Goal: Information Seeking & Learning: Find specific fact

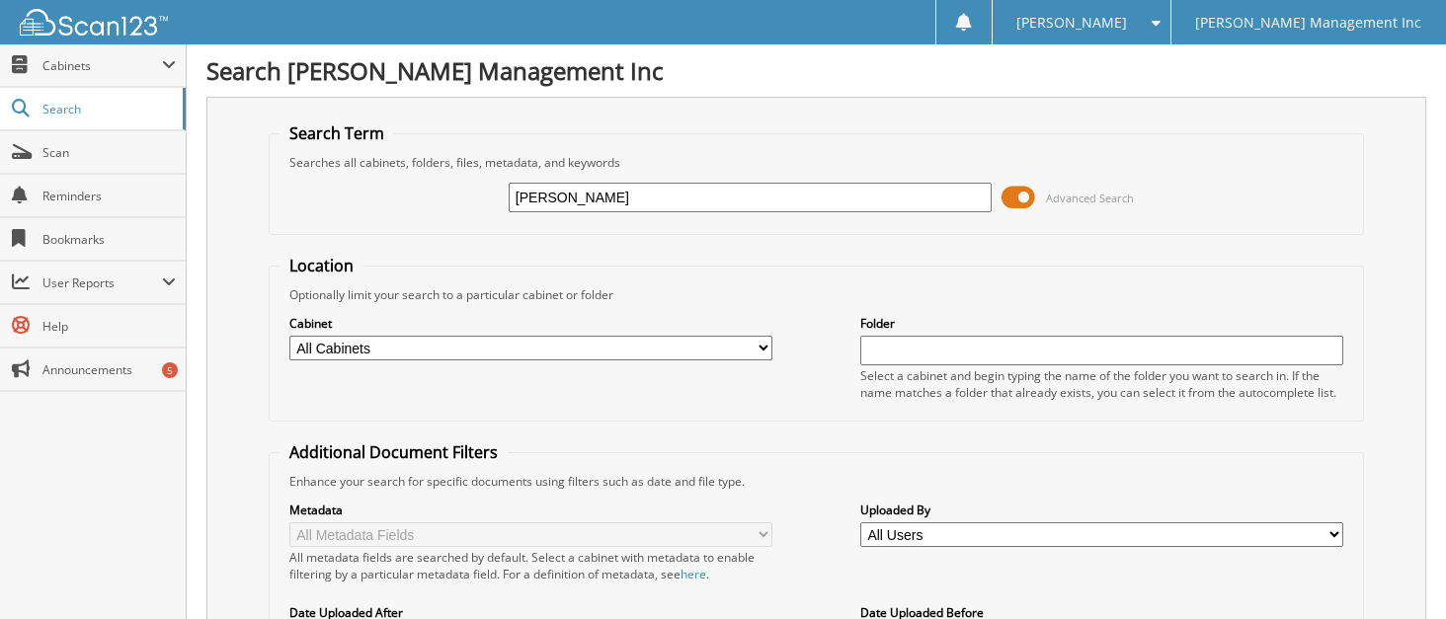
type input "[PERSON_NAME]"
drag, startPoint x: 589, startPoint y: 196, endPoint x: 437, endPoint y: 209, distance: 152.7
click at [437, 209] on div "[PERSON_NAME] Advanced Search" at bounding box center [817, 197] width 1075 height 53
type input "929219"
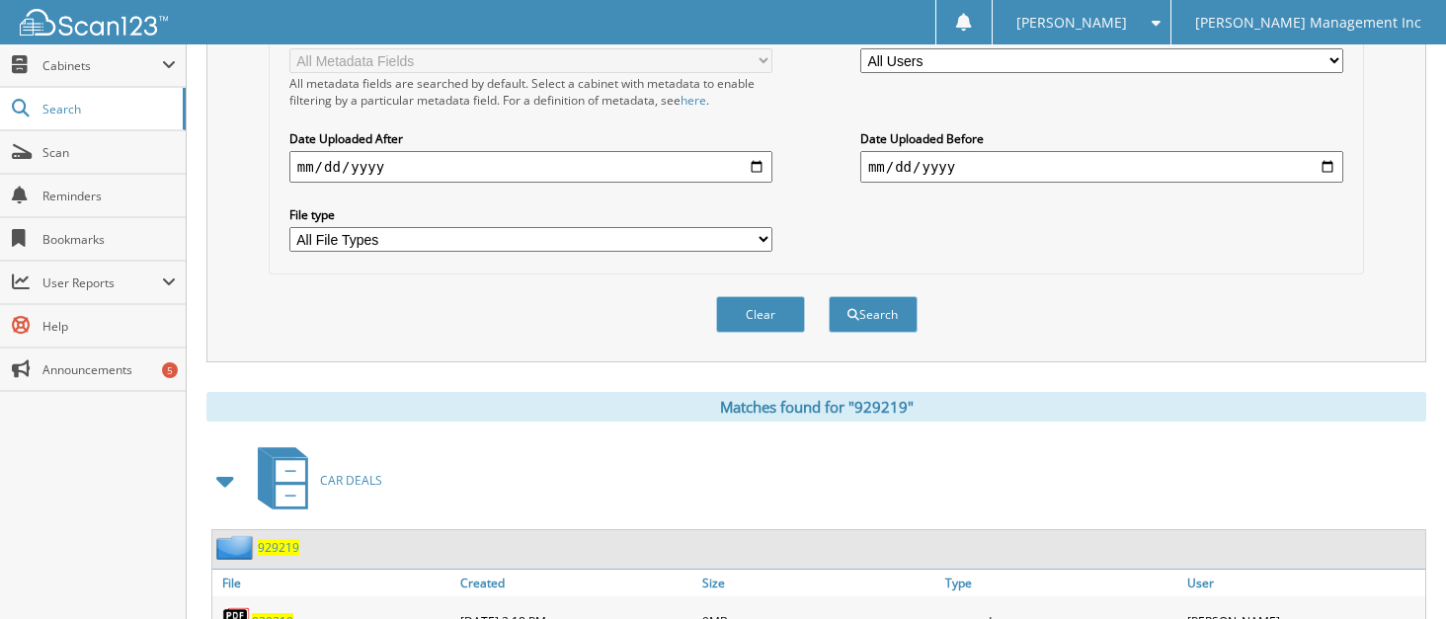
scroll to position [584, 0]
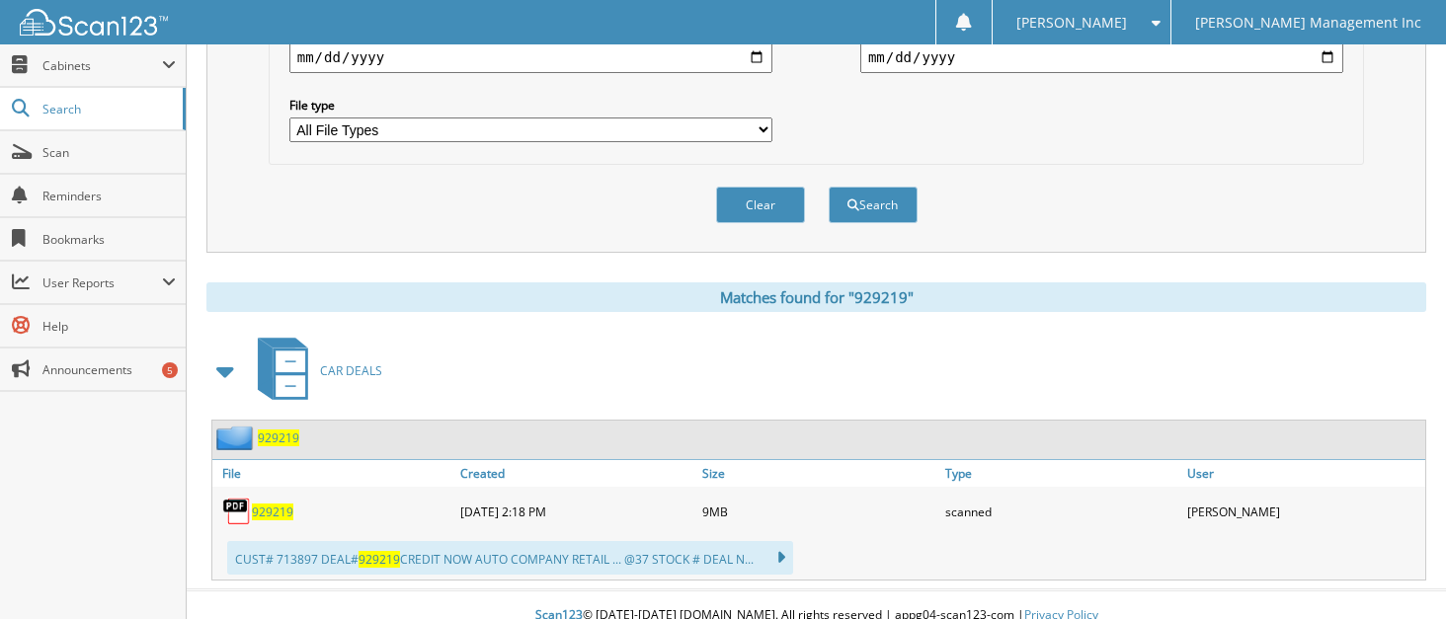
click at [277, 504] on span "929219" at bounding box center [272, 512] width 41 height 17
